Goal: Task Accomplishment & Management: Complete application form

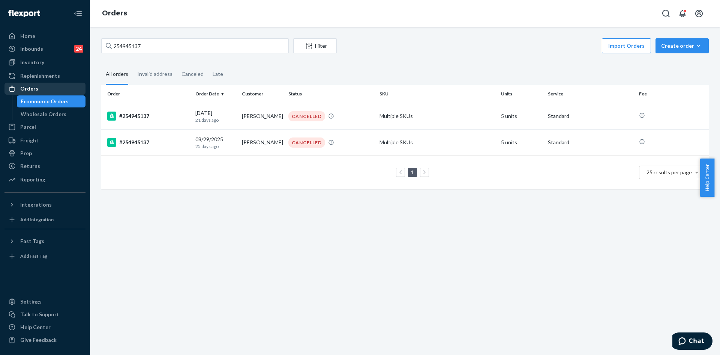
click at [41, 88] on div "Orders" at bounding box center [45, 88] width 80 height 11
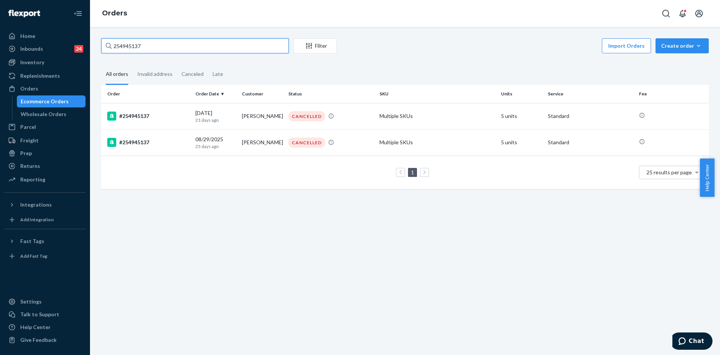
click at [175, 47] on input "254945137" at bounding box center [195, 45] width 188 height 15
paste input "#BKWTLEFIXX"
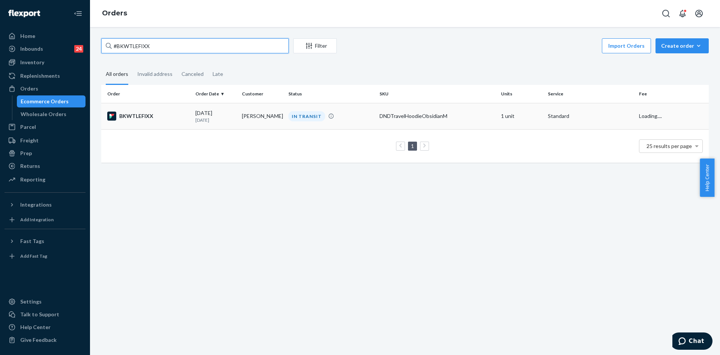
type input "#BKWTLEFIXX"
click at [353, 127] on td "IN TRANSIT" at bounding box center [331, 116] width 91 height 26
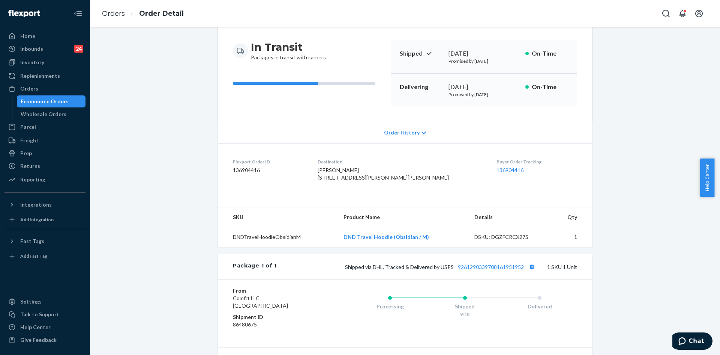
scroll to position [75, 0]
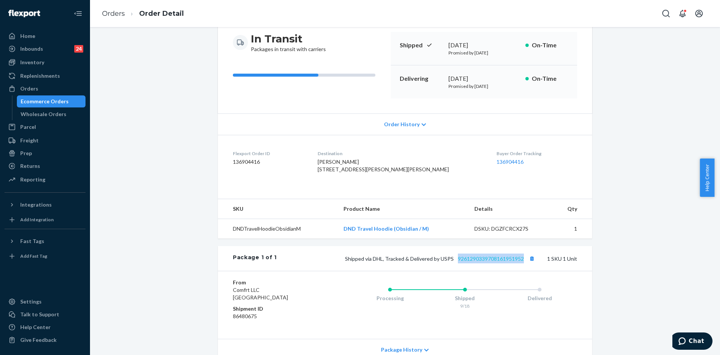
drag, startPoint x: 523, startPoint y: 273, endPoint x: 455, endPoint y: 274, distance: 67.5
click at [455, 261] on span "Shipped via DHL, Tracked & Delivered by USPS 9261290339708161951952" at bounding box center [441, 258] width 192 height 6
copy link "9261290339708161951952"
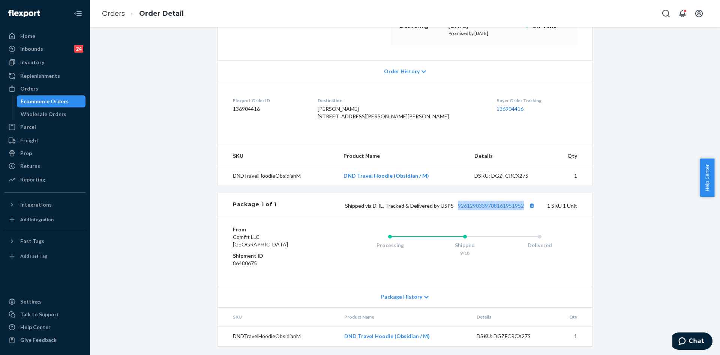
scroll to position [143, 0]
click at [489, 206] on link "9261290339708161951952" at bounding box center [491, 205] width 66 height 6
click at [43, 87] on div "Orders" at bounding box center [45, 88] width 80 height 11
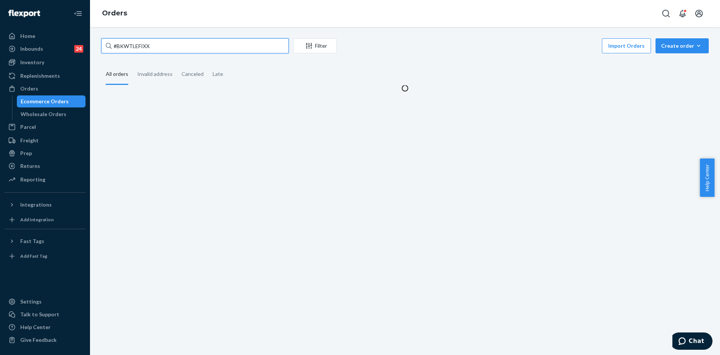
click at [205, 50] on input "#BKWTLEFIXX" at bounding box center [195, 45] width 188 height 15
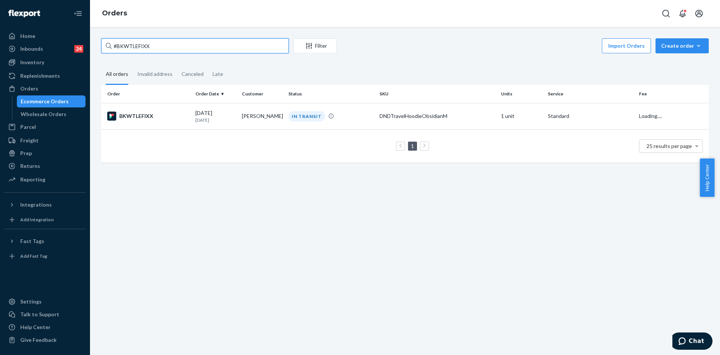
paste input "255218353"
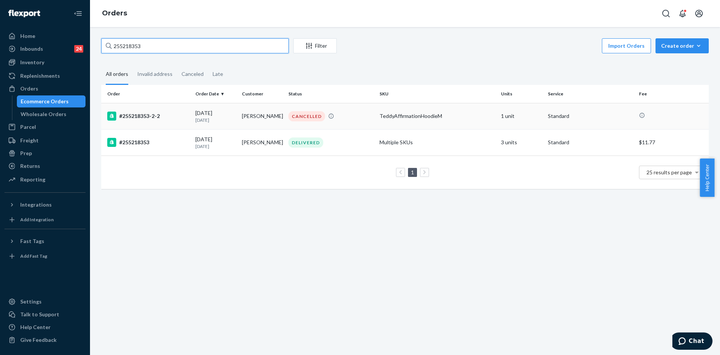
type input "255218353"
click at [360, 124] on td "CANCELLED" at bounding box center [331, 116] width 91 height 26
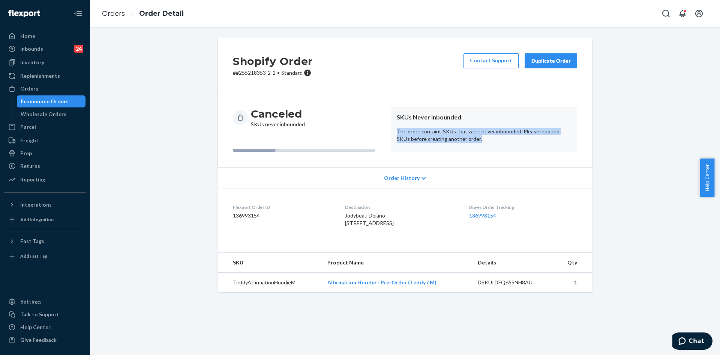
drag, startPoint x: 468, startPoint y: 143, endPoint x: 392, endPoint y: 131, distance: 76.6
click at [392, 131] on article "SKUs Never Inbounded The order contains SKUs that were never inbounded. Please …" at bounding box center [484, 129] width 186 height 45
copy p "The order contains SKUs that were never inbounded. Please inbound SKUs before c…"
drag, startPoint x: 46, startPoint y: 94, endPoint x: 89, endPoint y: 78, distance: 45.1
click at [46, 93] on link "Orders" at bounding box center [45, 89] width 81 height 12
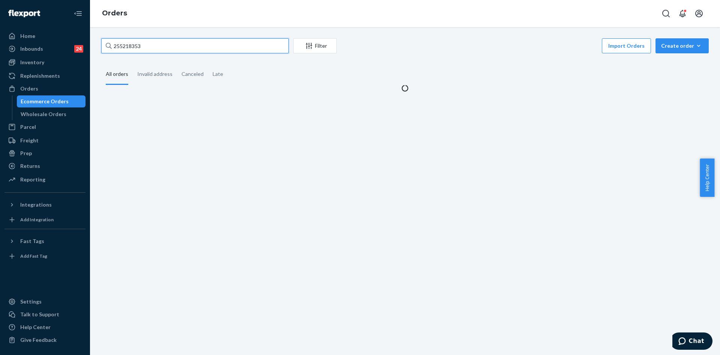
click at [172, 46] on input "255218353" at bounding box center [195, 45] width 188 height 15
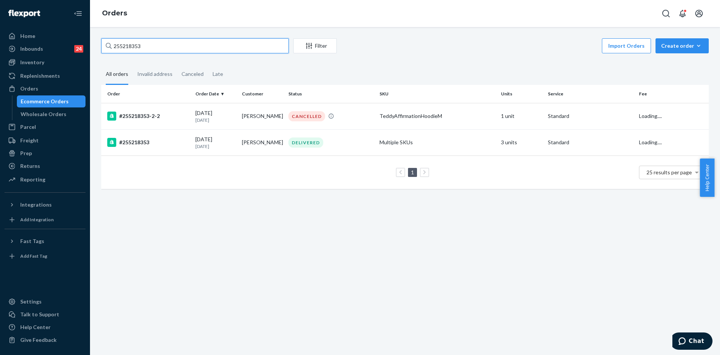
click at [172, 46] on input "255218353" at bounding box center [195, 45] width 188 height 15
paste input "Jodybeau"
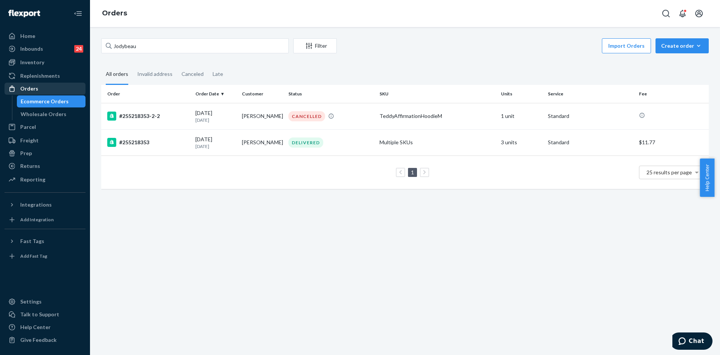
click at [52, 84] on div "Orders" at bounding box center [45, 88] width 80 height 11
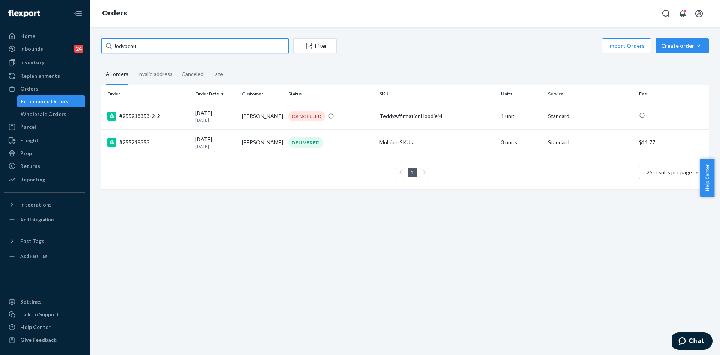
click at [146, 52] on input "Jodybeau" at bounding box center [195, 45] width 188 height 15
paste input "255064531"
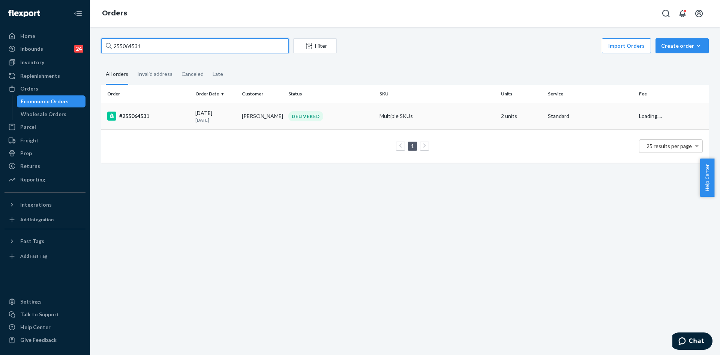
type input "255064531"
click at [336, 123] on td "DELIVERED" at bounding box center [331, 116] width 91 height 26
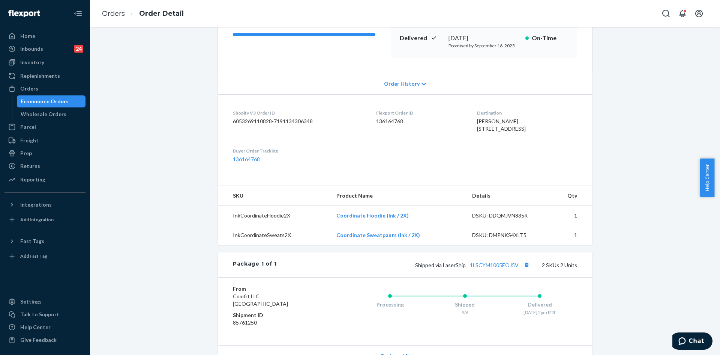
scroll to position [209, 0]
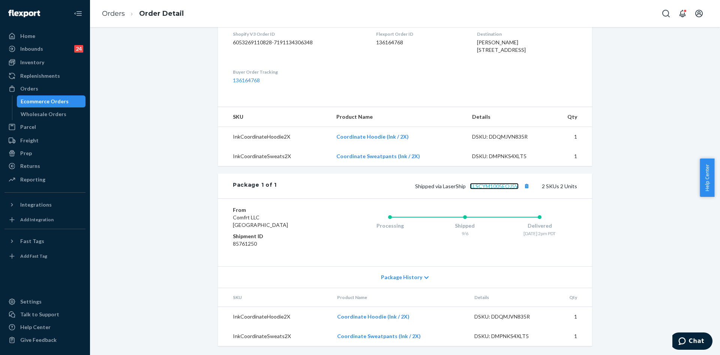
click at [490, 188] on link "1LSCYM1005EOJ5V" at bounding box center [494, 186] width 49 height 6
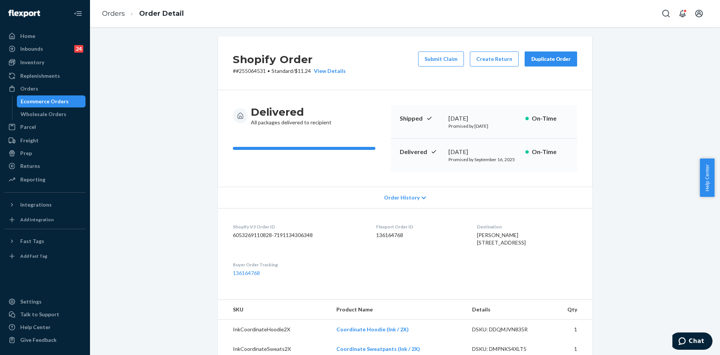
scroll to position [0, 0]
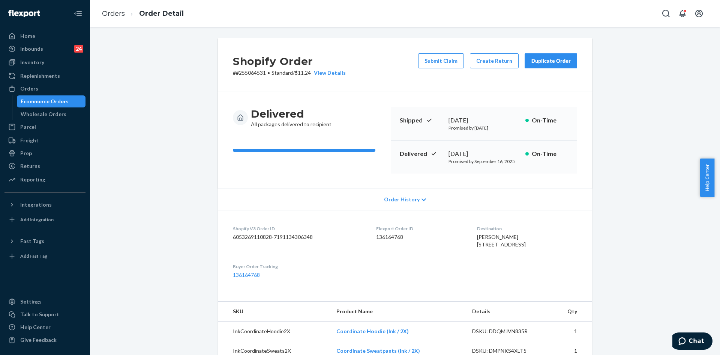
click at [443, 57] on button "Submit Claim" at bounding box center [441, 60] width 46 height 15
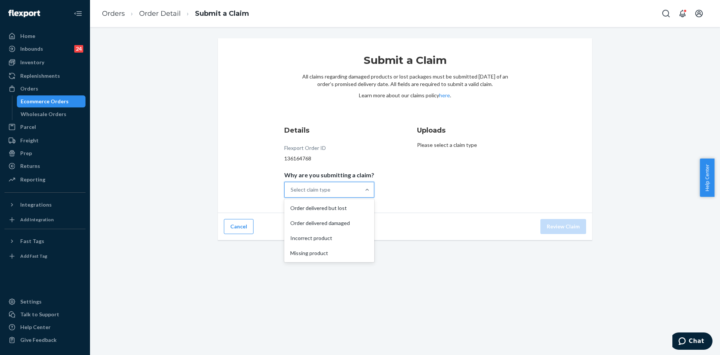
click at [349, 187] on div "Select claim type" at bounding box center [323, 189] width 76 height 15
click at [292, 187] on input "Why are you submitting a claim? option Order delivered but lost focused, 1 of 4…" at bounding box center [291, 190] width 1 height 8
click at [346, 212] on div "Order delivered but lost" at bounding box center [329, 207] width 87 height 15
click at [292, 193] on input "Why are you submitting a claim? option Order delivered but lost focused, 0 of 4…" at bounding box center [291, 190] width 1 height 8
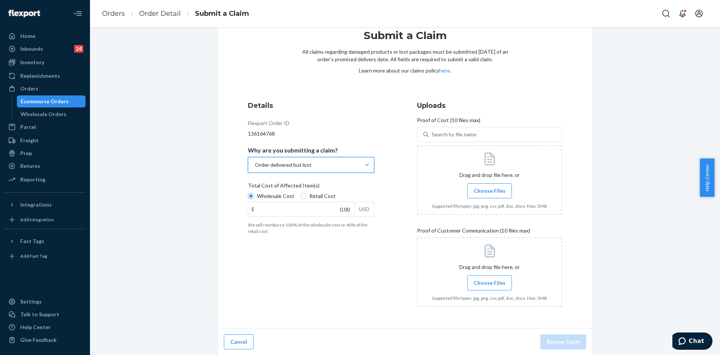
scroll to position [26, 0]
click at [48, 90] on div "Orders" at bounding box center [45, 88] width 80 height 11
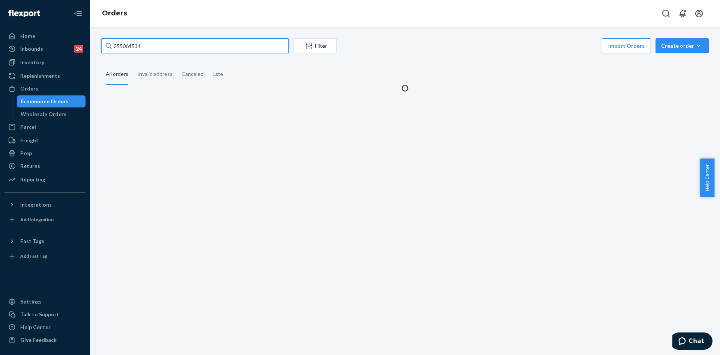
click at [147, 50] on input "255064531" at bounding box center [195, 45] width 188 height 15
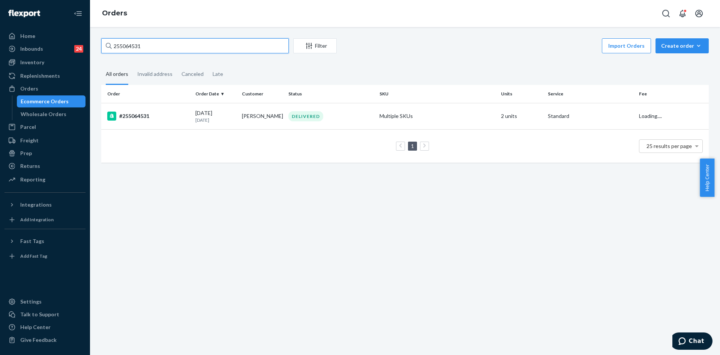
paste input "23638"
type input "255023638"
click at [264, 125] on td "[PERSON_NAME]" at bounding box center [262, 116] width 47 height 26
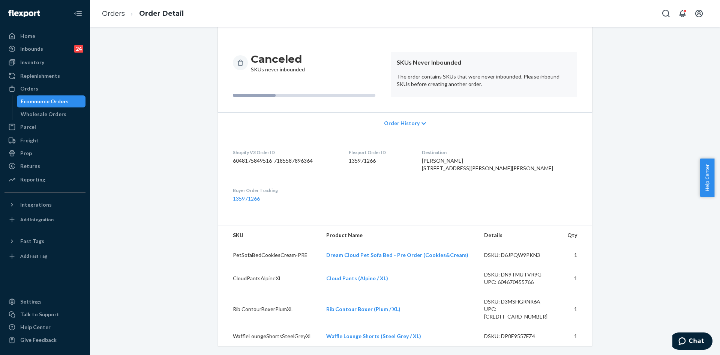
scroll to position [62, 0]
drag, startPoint x: 469, startPoint y: 73, endPoint x: 389, endPoint y: 64, distance: 80.8
click at [391, 64] on article "SKUs Never Inbounded The order contains SKUs that were never inbounded. Please …" at bounding box center [484, 74] width 186 height 45
copy p "The order contains SKUs that were never inbounded. Please inbound SKUs before c…"
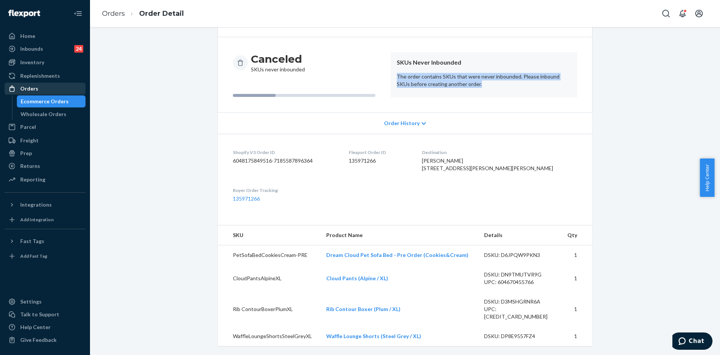
click at [34, 91] on div "Orders" at bounding box center [29, 89] width 18 height 8
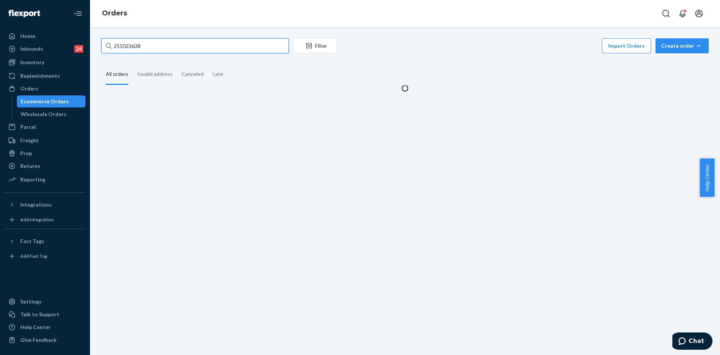
click at [164, 50] on input "255023638" at bounding box center [195, 45] width 188 height 15
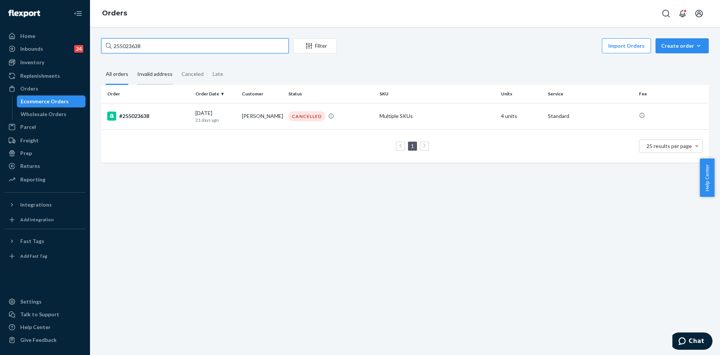
paste input "188233"
type input "255188233"
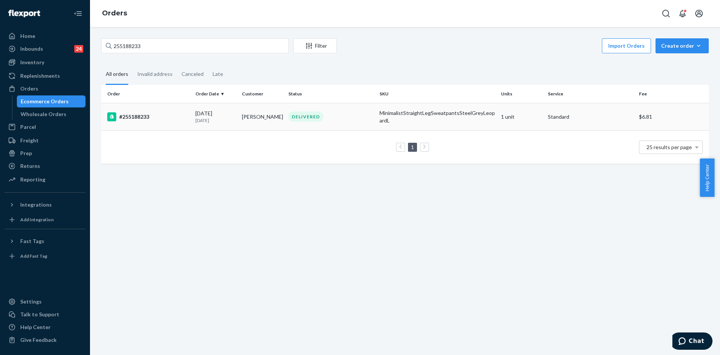
click at [349, 124] on td "DELIVERED" at bounding box center [331, 116] width 91 height 27
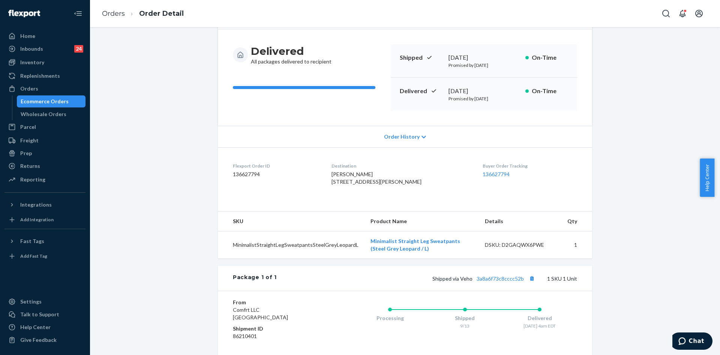
scroll to position [75, 0]
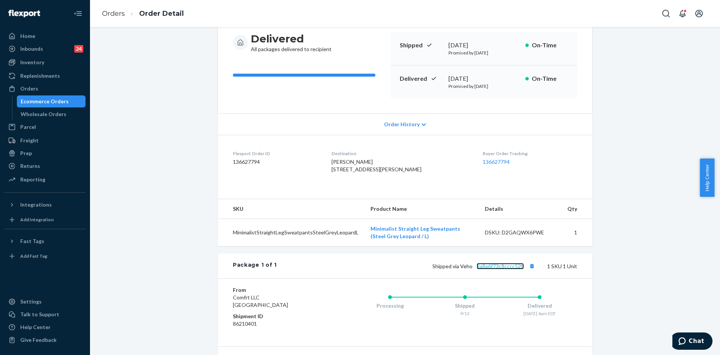
click at [500, 269] on link "3a8a6f73c8cccc52b" at bounding box center [500, 266] width 47 height 6
drag, startPoint x: 526, startPoint y: 281, endPoint x: 483, endPoint y: 283, distance: 42.4
click at [483, 269] on span "Shipped via Veho 3a8a6f73c8cccc52b" at bounding box center [485, 266] width 104 height 6
click at [500, 278] on div "Package 1 of 1 Shipped via Veho 3a8a6f73c8cccc52b 1 SKU 1 Unit" at bounding box center [405, 265] width 374 height 25
drag, startPoint x: 500, startPoint y: 282, endPoint x: 475, endPoint y: 283, distance: 25.1
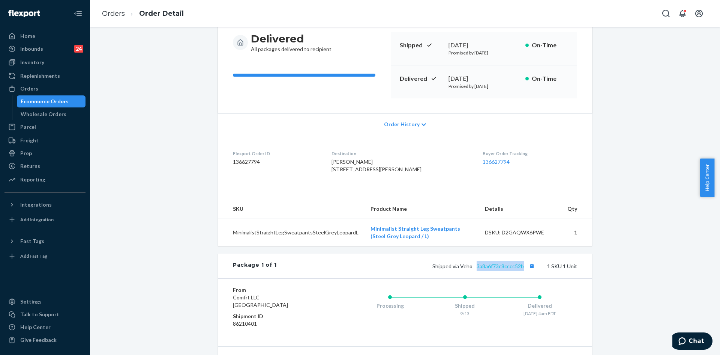
click at [475, 269] on span "Shipped via Veho 3a8a6f73c8cccc52b" at bounding box center [485, 266] width 104 height 6
copy link "3a8a6f73c8cccc52b"
click at [496, 269] on link "3a8a6f73c8cccc52b" at bounding box center [500, 266] width 47 height 6
drag, startPoint x: 50, startPoint y: 90, endPoint x: 55, endPoint y: 87, distance: 6.0
click at [50, 90] on div "Orders" at bounding box center [45, 88] width 80 height 11
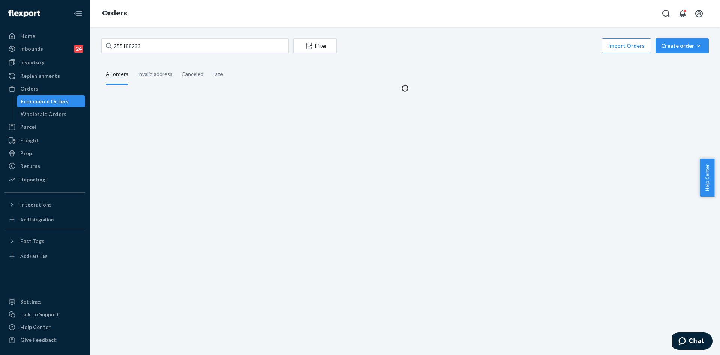
click at [163, 55] on div "255188233 Filter Import Orders Create order Ecommerce order Removal order All o…" at bounding box center [405, 65] width 619 height 54
click at [163, 54] on div "255188233 Filter Import Orders Create order Ecommerce order Removal order" at bounding box center [405, 46] width 608 height 17
click at [166, 48] on input "255188233" at bounding box center [195, 45] width 188 height 15
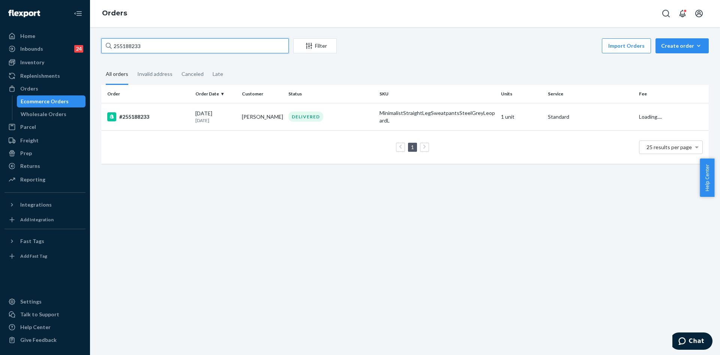
click at [166, 48] on input "255188233" at bounding box center [195, 45] width 188 height 15
paste input "4780042"
type input "254780042"
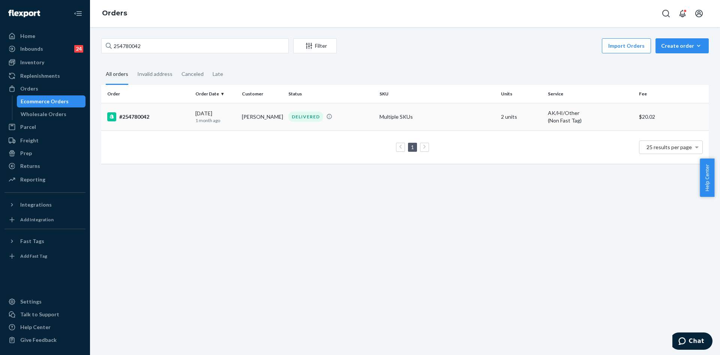
click at [321, 122] on td "DELIVERED" at bounding box center [331, 116] width 91 height 27
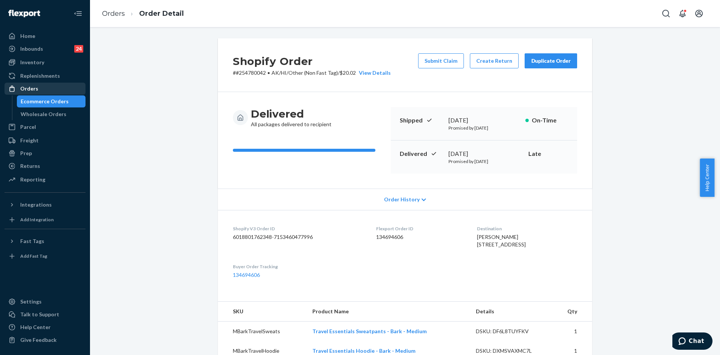
drag, startPoint x: 56, startPoint y: 86, endPoint x: 71, endPoint y: 84, distance: 14.7
click at [56, 86] on div "Orders" at bounding box center [45, 88] width 80 height 11
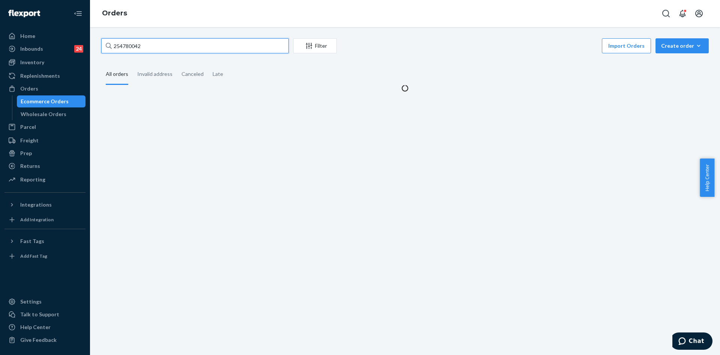
click at [240, 48] on input "254780042" at bounding box center [195, 45] width 188 height 15
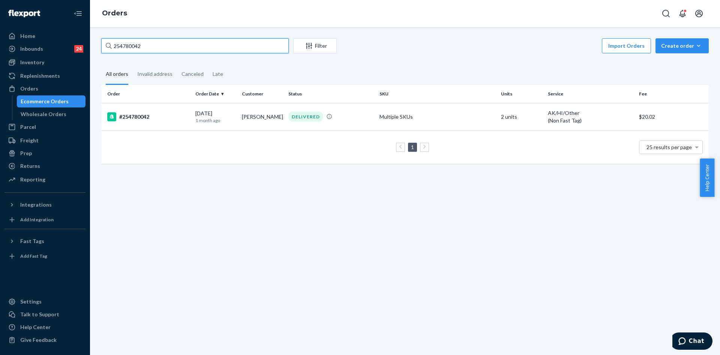
paste input "253362471"
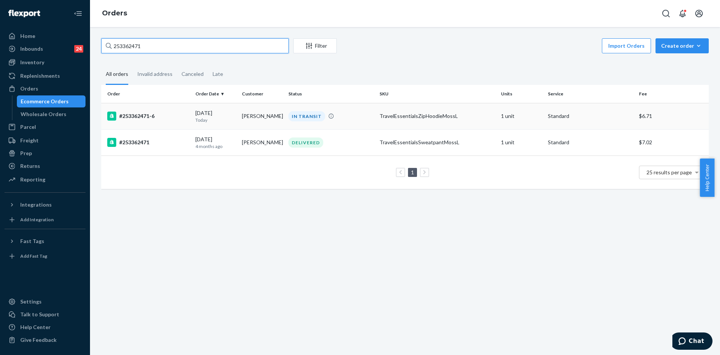
type input "253362471"
click at [362, 124] on td "IN TRANSIT" at bounding box center [331, 116] width 91 height 26
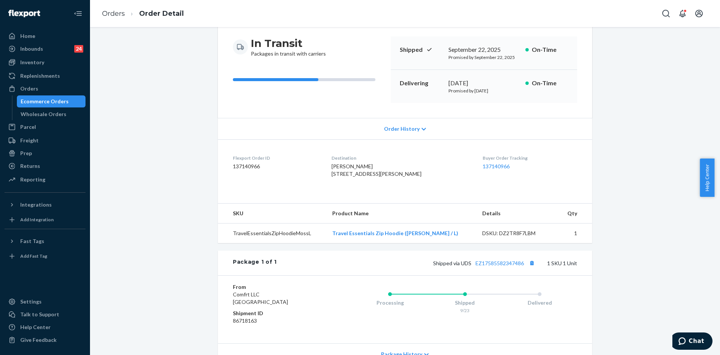
scroll to position [68, 0]
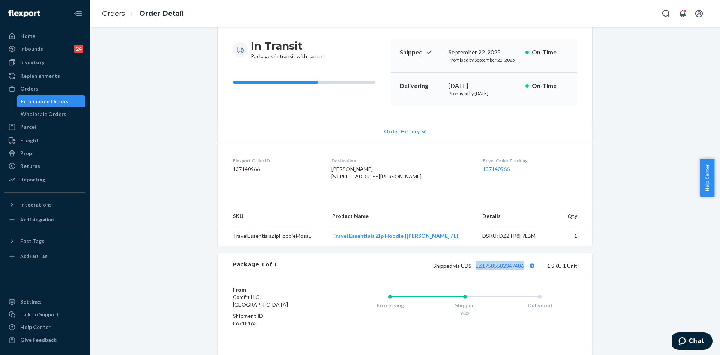
drag, startPoint x: 524, startPoint y: 281, endPoint x: 471, endPoint y: 279, distance: 52.6
click at [471, 269] on span "Shipped via UDS EZ17585582347486" at bounding box center [485, 265] width 104 height 6
copy link "EZ17585582347486"
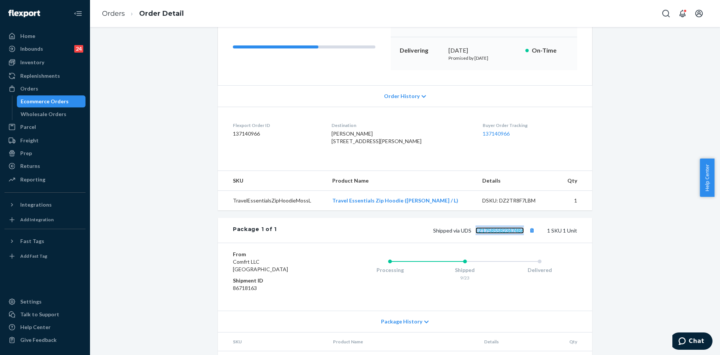
scroll to position [105, 0]
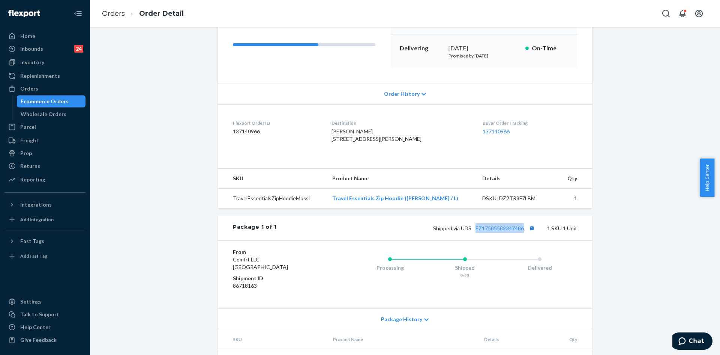
click at [506, 237] on div "Package 1 of 1 Shipped via UDS EZ17585582347486 1 SKU 1 Unit" at bounding box center [405, 227] width 374 height 25
click at [507, 233] on div "Shipped via UDS EZ17585582347486 1 SKU 1 Unit" at bounding box center [427, 228] width 301 height 10
click at [506, 231] on link "EZ17585582347486" at bounding box center [500, 228] width 48 height 6
drag, startPoint x: 506, startPoint y: 243, endPoint x: 518, endPoint y: 228, distance: 19.1
click at [518, 228] on div "Shopify Order # #253362471-6 • Standard / $6.71 View Details Create Return Dupl…" at bounding box center [405, 150] width 374 height 435
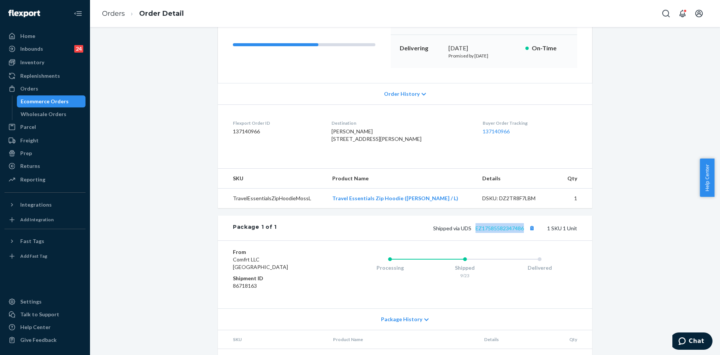
drag, startPoint x: 521, startPoint y: 242, endPoint x: 473, endPoint y: 244, distance: 48.1
click at [473, 231] on span "Shipped via UDS EZ17585582347486" at bounding box center [485, 228] width 104 height 6
drag, startPoint x: 44, startPoint y: 87, endPoint x: 87, endPoint y: 75, distance: 45.1
click at [44, 87] on div "Orders" at bounding box center [45, 88] width 80 height 11
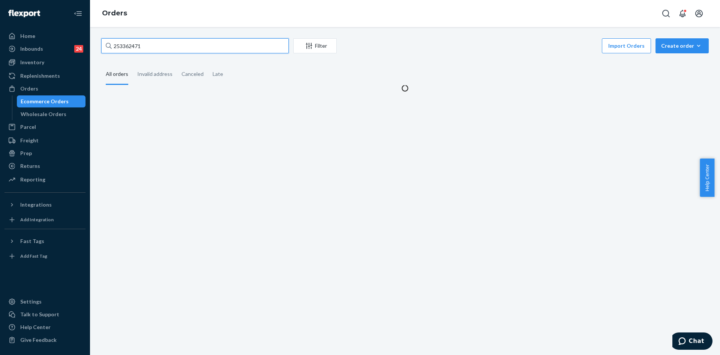
click at [209, 46] on input "253362471" at bounding box center [195, 45] width 188 height 15
paste input "255208809"
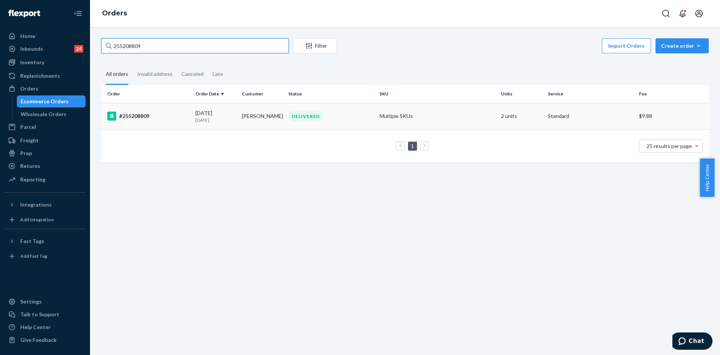
type input "255208809"
click at [337, 118] on div "DELIVERED" at bounding box center [331, 116] width 88 height 10
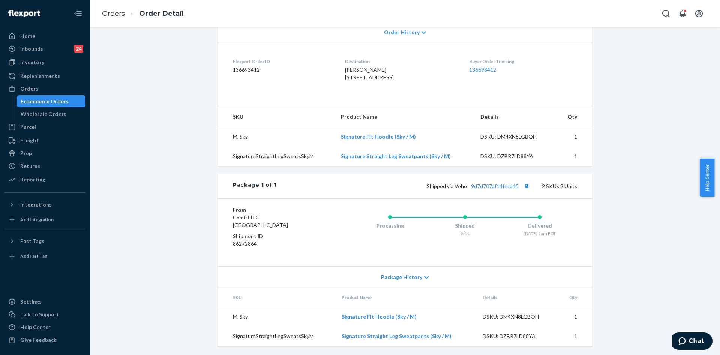
scroll to position [189, 0]
click at [496, 185] on link "9d7d707af14feca45" at bounding box center [495, 186] width 48 height 6
drag, startPoint x: 520, startPoint y: 187, endPoint x: 468, endPoint y: 188, distance: 52.2
click at [468, 188] on span "Shipped via Veho 9d7d707af14feca45" at bounding box center [479, 186] width 105 height 6
copy link "9d7d707af14feca45"
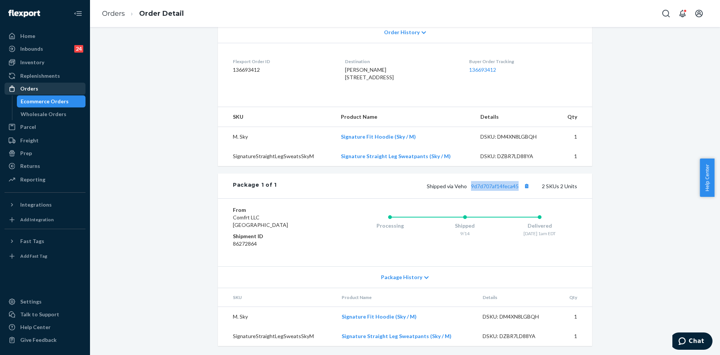
click at [37, 86] on div "Orders" at bounding box center [29, 89] width 18 height 8
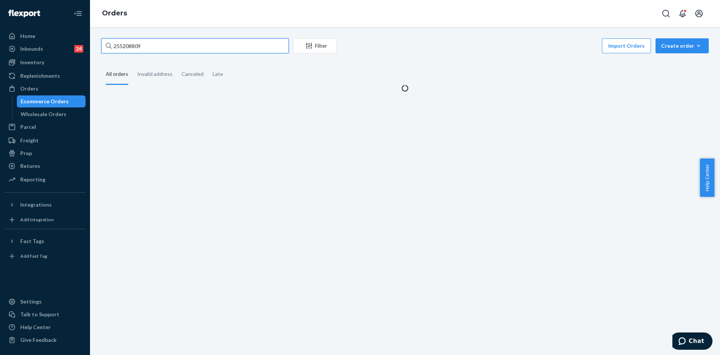
click at [156, 44] on input "255208809" at bounding box center [195, 45] width 188 height 15
paste input "#HYU_PSQOLE"
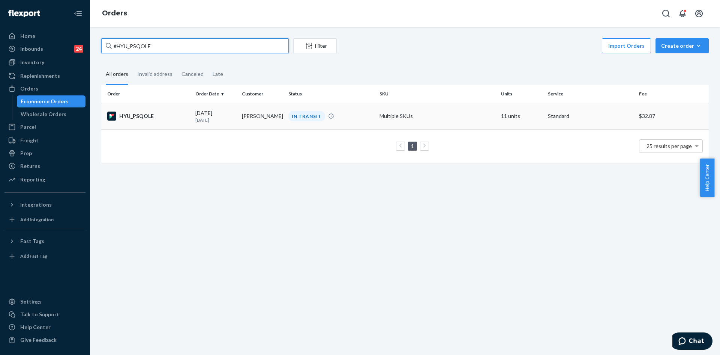
type input "#HYU_PSQOLE"
click at [354, 124] on td "IN TRANSIT" at bounding box center [331, 116] width 91 height 26
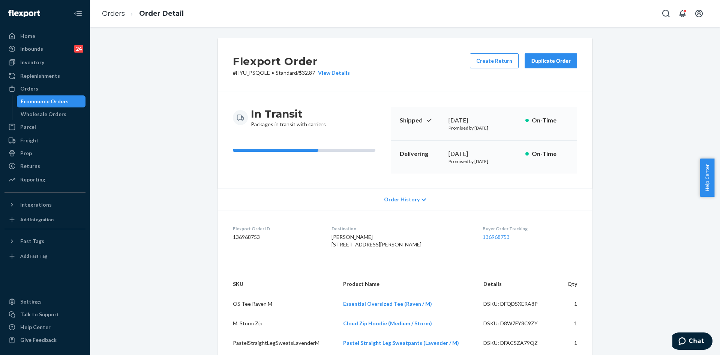
drag, startPoint x: 38, startPoint y: 87, endPoint x: 94, endPoint y: 83, distance: 56.5
click at [39, 87] on div "Orders" at bounding box center [45, 88] width 80 height 11
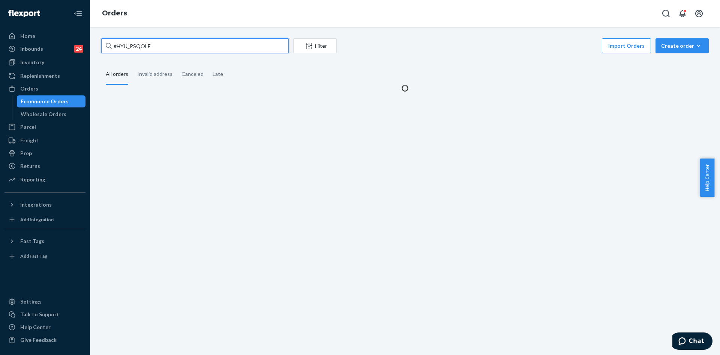
click at [150, 48] on input "#HYU_PSQOLE" at bounding box center [195, 45] width 188 height 15
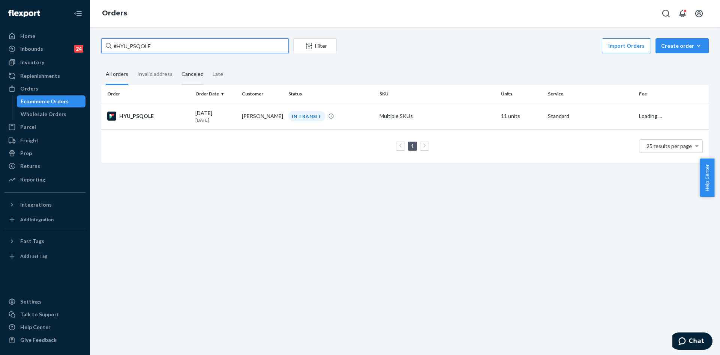
paste input "255238007 Complete"
type input "255238007"
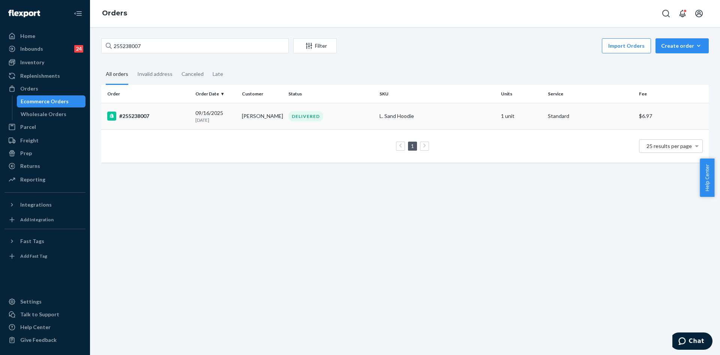
click at [338, 123] on td "DELIVERED" at bounding box center [331, 116] width 91 height 26
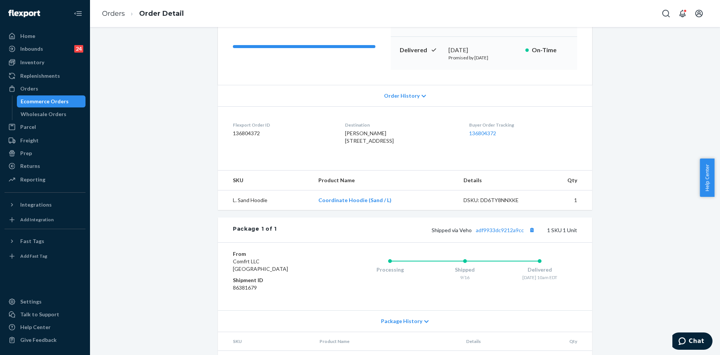
scroll to position [113, 0]
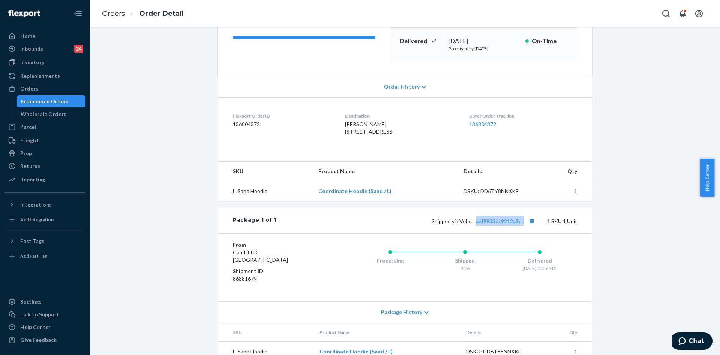
drag, startPoint x: 524, startPoint y: 237, endPoint x: 475, endPoint y: 239, distance: 49.9
click at [475, 225] on div "Shipped via Veho adf9933dc9212a9cc 1 SKU 1 Unit" at bounding box center [427, 221] width 301 height 10
copy link "adf9933dc9212a9cc"
click at [502, 224] on link "adf9933dc9212a9cc" at bounding box center [500, 221] width 48 height 6
click at [53, 86] on div "Orders" at bounding box center [45, 88] width 80 height 11
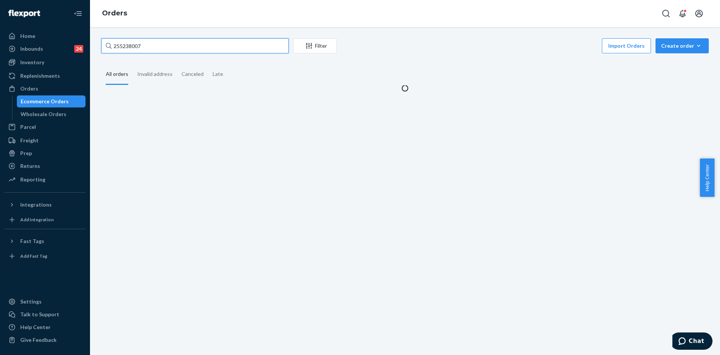
click at [166, 45] on input "255238007" at bounding box center [195, 45] width 188 height 15
paste input "000785"
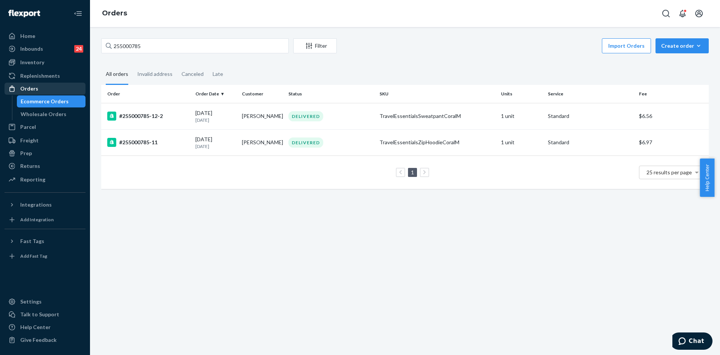
click at [43, 91] on div "Orders" at bounding box center [45, 88] width 80 height 11
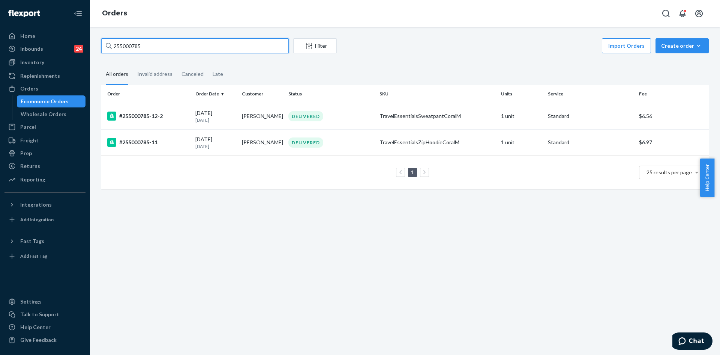
click at [160, 49] on input "255000785" at bounding box center [195, 45] width 188 height 15
paste input "3844116"
type input "253844116"
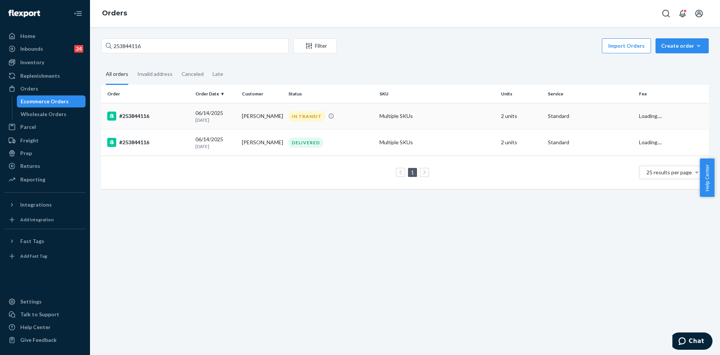
click at [351, 125] on td "IN TRANSIT" at bounding box center [331, 116] width 91 height 26
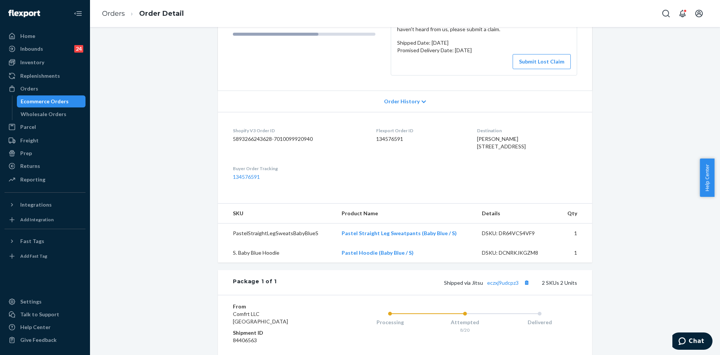
scroll to position [113, 0]
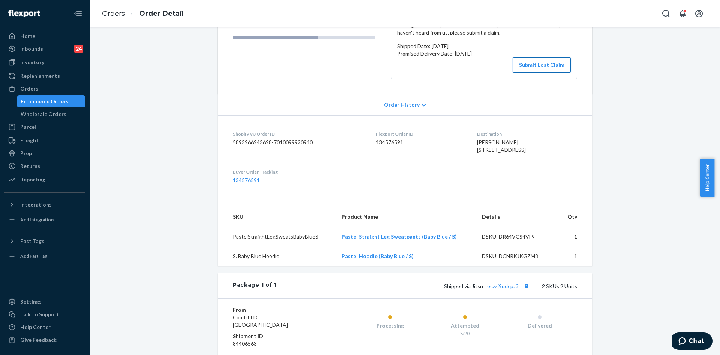
click at [545, 68] on button "Submit Lost Claim" at bounding box center [542, 64] width 58 height 15
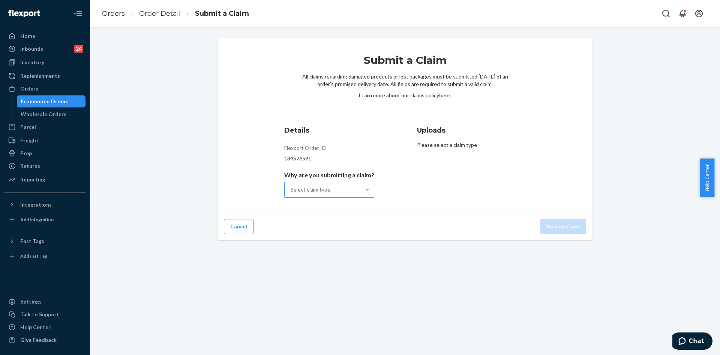
click at [332, 193] on div "Select claim type" at bounding box center [323, 189] width 76 height 15
click at [292, 193] on input "Why are you submitting a claim? Select claim type" at bounding box center [291, 190] width 1 height 8
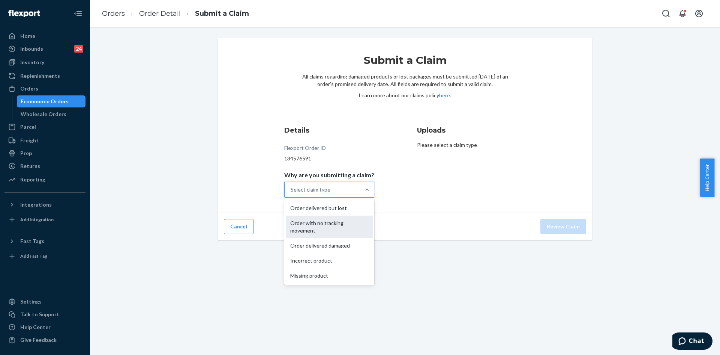
click at [341, 229] on div "Order with no tracking movement" at bounding box center [329, 226] width 87 height 23
click at [292, 193] on input "Why are you submitting a claim? option Order with no tracking movement focused,…" at bounding box center [291, 190] width 1 height 8
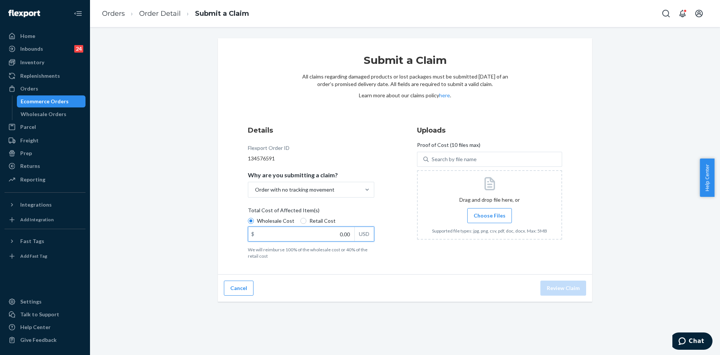
click at [331, 234] on input "0.00" at bounding box center [301, 234] width 106 height 14
type input "79.00"
click at [496, 213] on span "Choose Files" at bounding box center [490, 216] width 32 height 8
click at [490, 213] on input "Choose Files" at bounding box center [490, 215] width 0 height 8
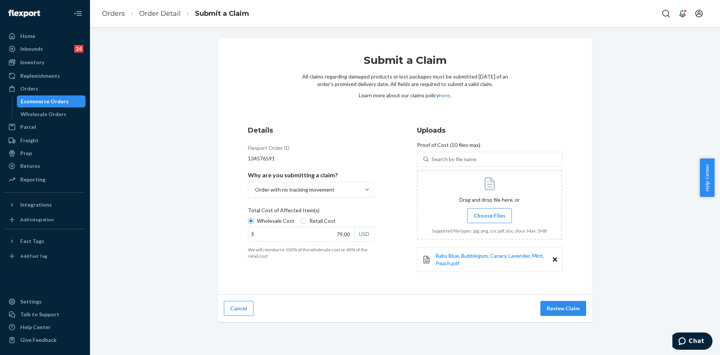
click at [497, 217] on span "Choose Files" at bounding box center [490, 216] width 32 height 8
click at [490, 217] on input "Choose Files" at bounding box center [490, 215] width 0 height 8
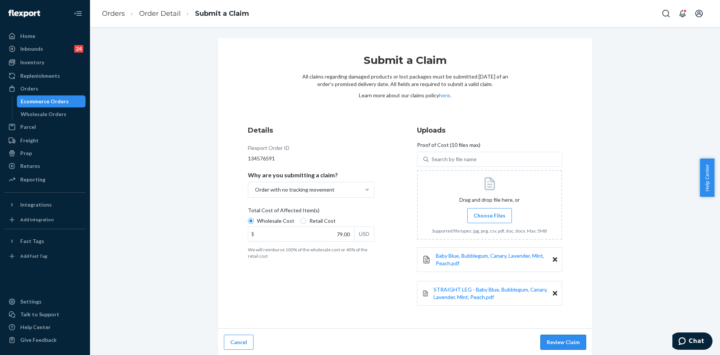
click at [559, 341] on button "Review Claim" at bounding box center [564, 341] width 46 height 15
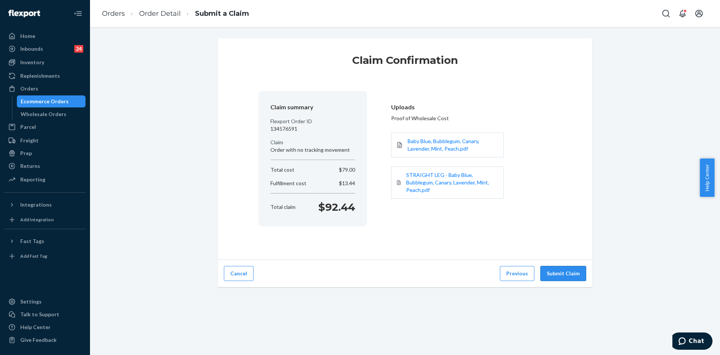
click at [567, 273] on button "Submit Claim" at bounding box center [564, 273] width 46 height 15
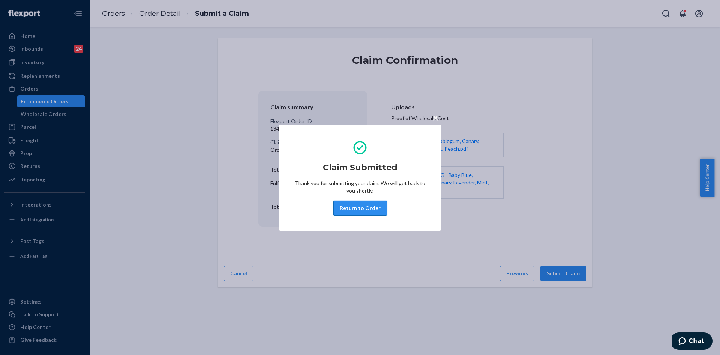
click at [373, 211] on button "Return to Order" at bounding box center [361, 207] width 54 height 15
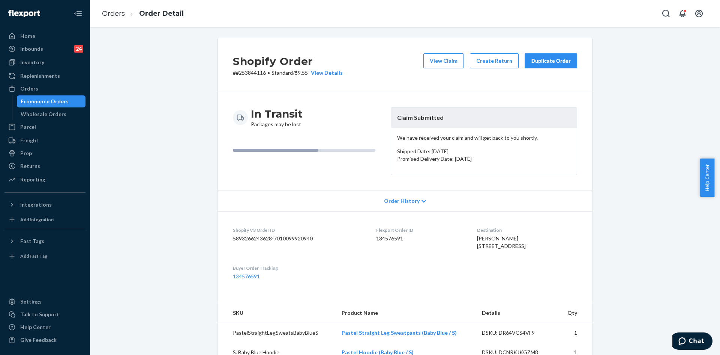
click at [543, 59] on div "Duplicate Order" at bounding box center [551, 61] width 40 height 8
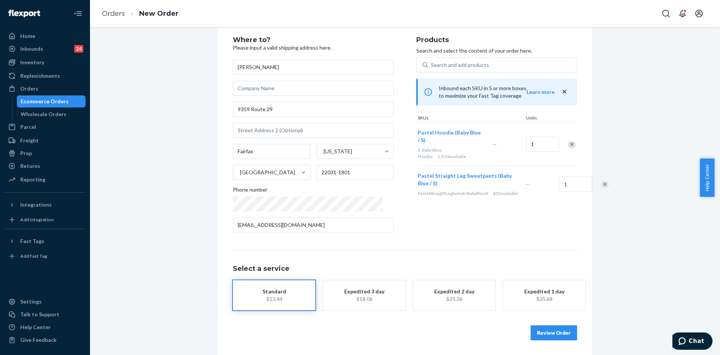
scroll to position [17, 0]
click at [542, 331] on button "Review Order" at bounding box center [554, 332] width 47 height 15
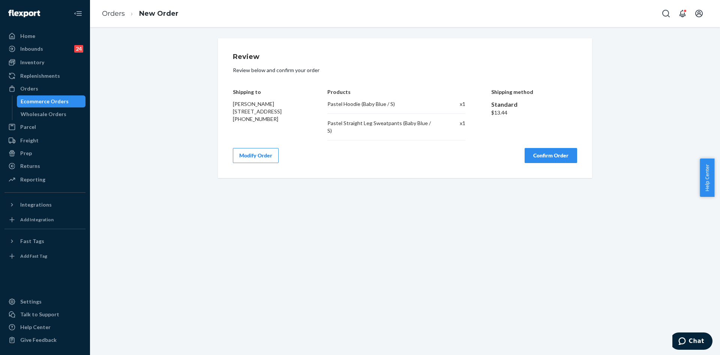
scroll to position [0, 0]
click at [560, 152] on button "Confirm Order" at bounding box center [551, 155] width 53 height 15
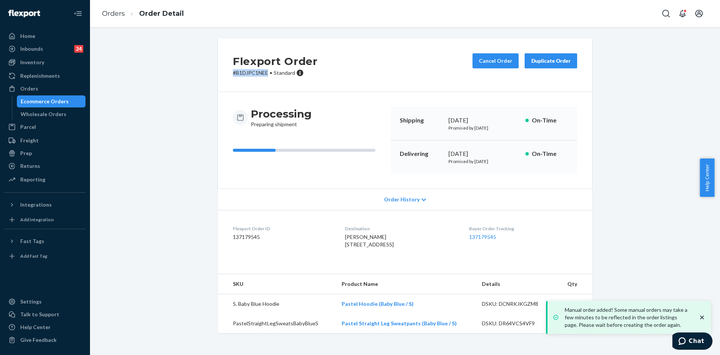
drag, startPoint x: 256, startPoint y: 73, endPoint x: 218, endPoint y: 74, distance: 38.7
click at [218, 74] on div "Flexport Order # B1DJPC1NEE • Standard Cancel Order Duplicate Order" at bounding box center [405, 65] width 374 height 54
copy p "# B1DJPC1NEE"
